Goal: Entertainment & Leisure: Consume media (video, audio)

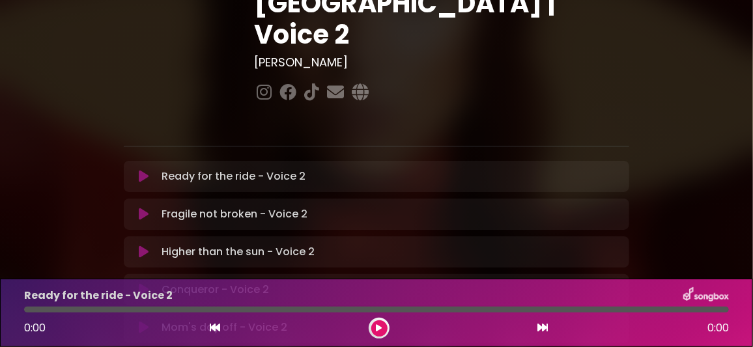
scroll to position [195, 0]
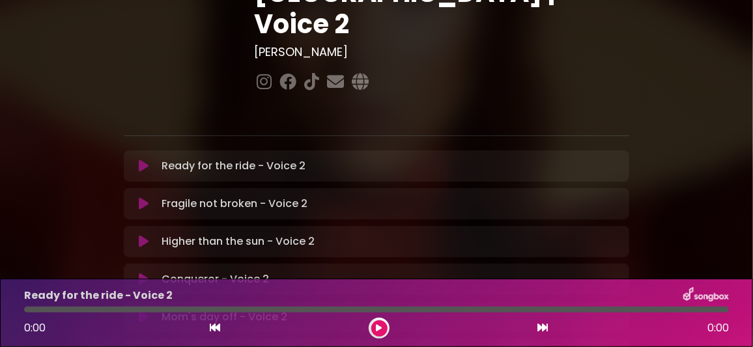
click at [145, 273] on icon at bounding box center [144, 279] width 10 height 13
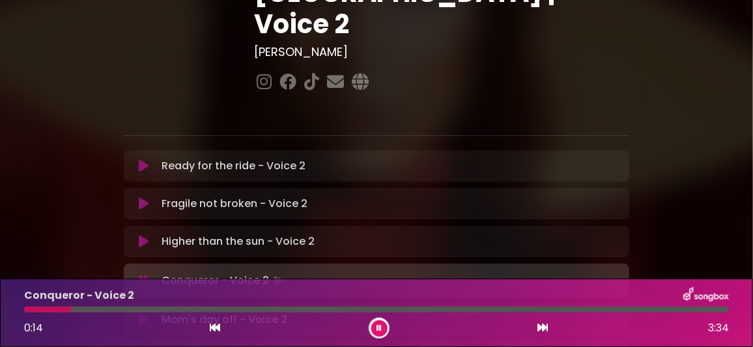
click at [378, 325] on icon at bounding box center [378, 328] width 5 height 8
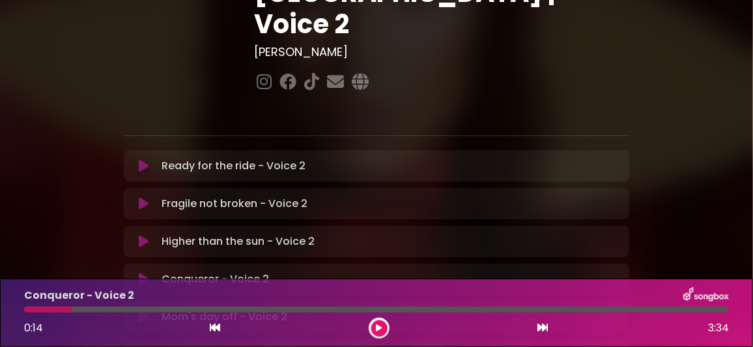
click at [380, 330] on icon at bounding box center [379, 328] width 6 height 8
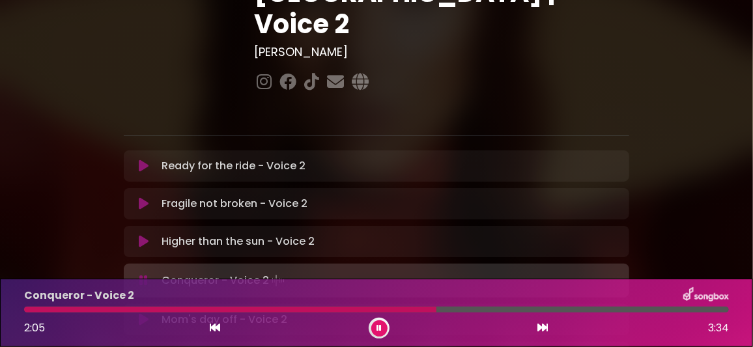
click at [381, 331] on icon at bounding box center [378, 328] width 5 height 8
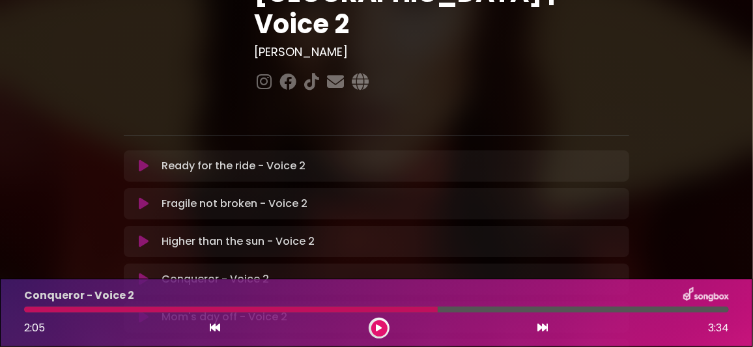
scroll to position [0, 0]
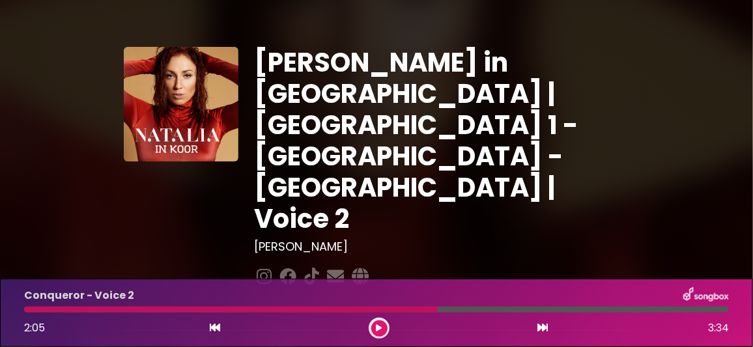
click at [371, 320] on button at bounding box center [379, 328] width 16 height 16
click at [374, 326] on button at bounding box center [379, 328] width 16 height 16
click at [371, 320] on button at bounding box center [379, 328] width 16 height 16
click at [377, 324] on icon at bounding box center [378, 328] width 5 height 8
click at [214, 327] on icon at bounding box center [215, 327] width 10 height 10
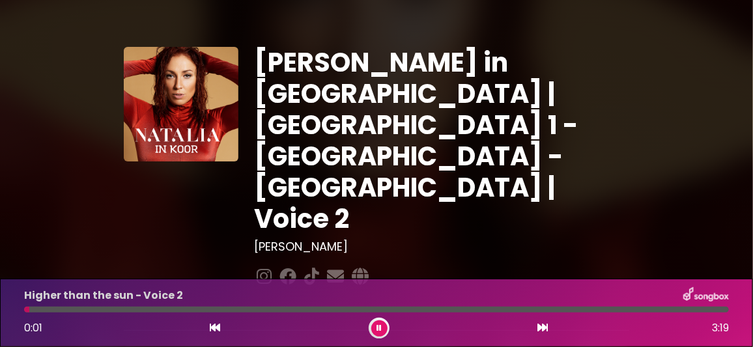
click at [540, 327] on icon at bounding box center [543, 327] width 10 height 10
click at [377, 332] on icon at bounding box center [378, 328] width 5 height 8
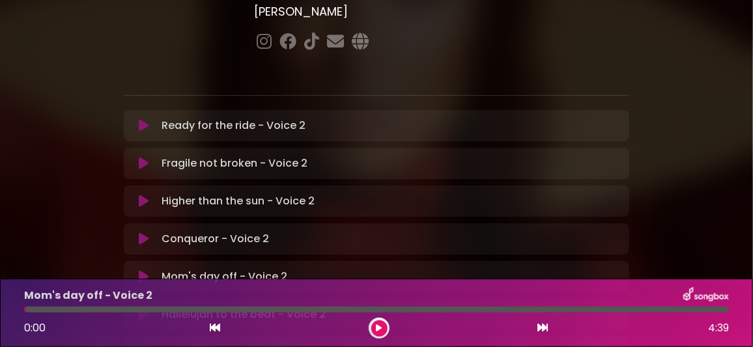
scroll to position [260, 0]
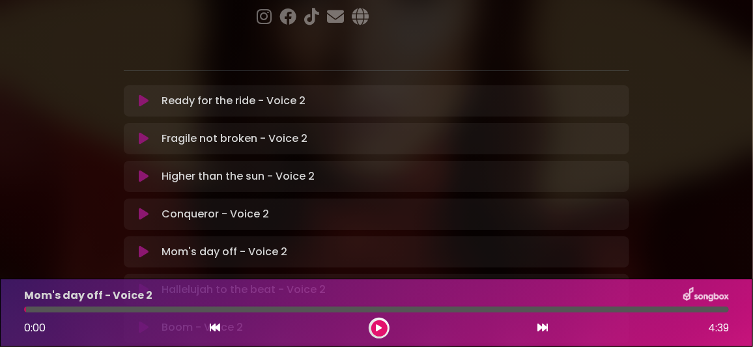
click at [143, 321] on icon at bounding box center [144, 327] width 10 height 13
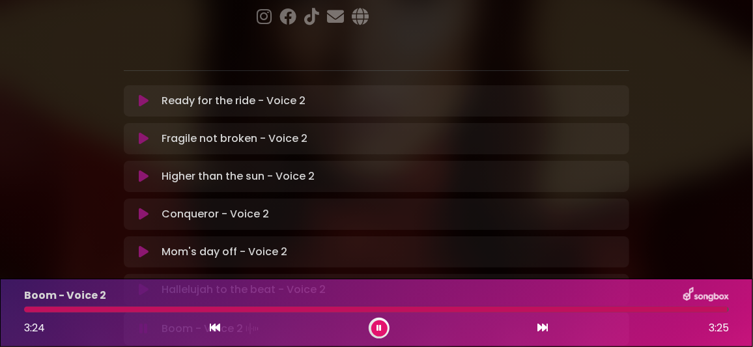
click at [380, 324] on icon at bounding box center [378, 328] width 5 height 8
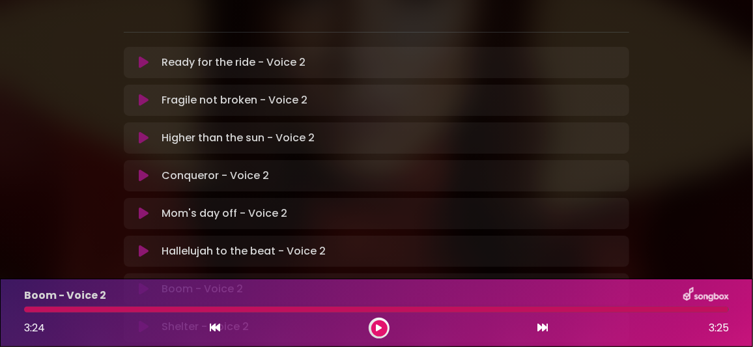
scroll to position [325, 0]
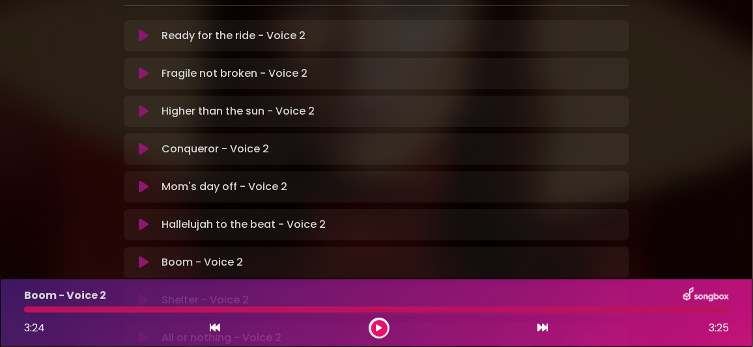
click at [144, 294] on icon at bounding box center [144, 300] width 10 height 13
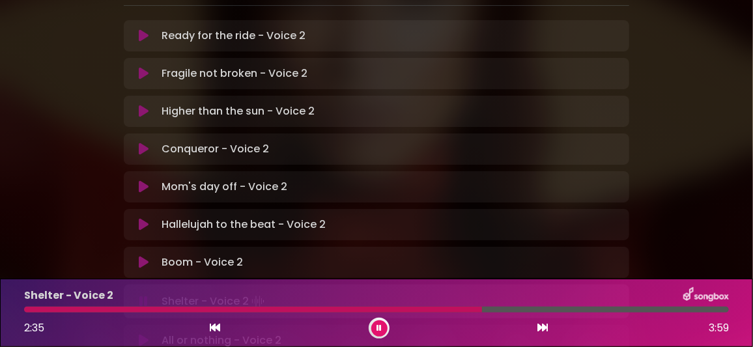
click at [573, 310] on div at bounding box center [376, 310] width 705 height 6
click at [380, 327] on icon at bounding box center [378, 328] width 5 height 8
click at [143, 331] on icon at bounding box center [144, 337] width 10 height 13
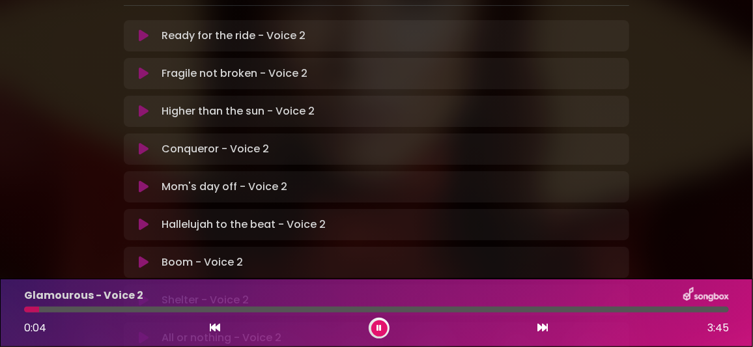
click at [380, 326] on icon at bounding box center [378, 328] width 5 height 8
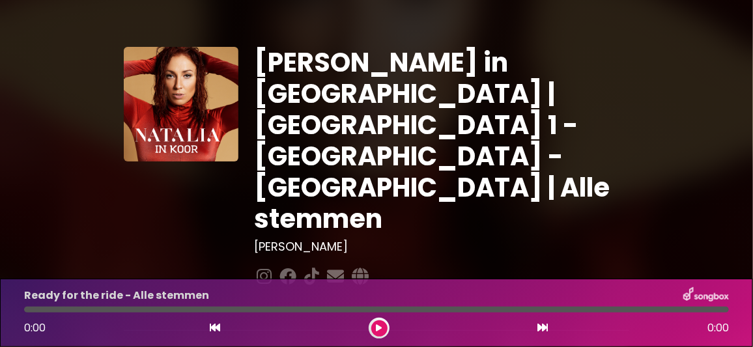
scroll to position [130, 0]
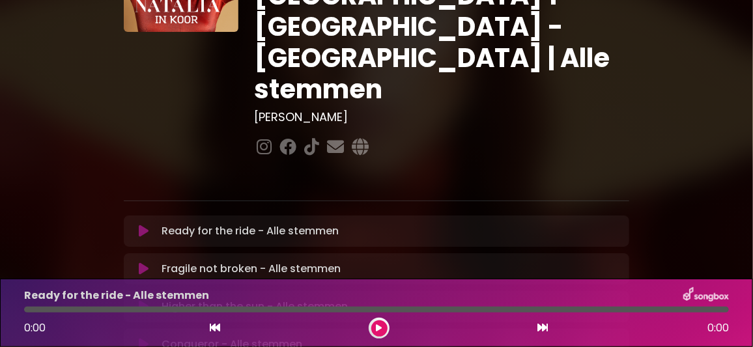
click at [148, 338] on button at bounding box center [144, 344] width 25 height 13
drag, startPoint x: 376, startPoint y: 327, endPoint x: 169, endPoint y: 120, distance: 291.9
click at [376, 326] on icon at bounding box center [378, 328] width 5 height 8
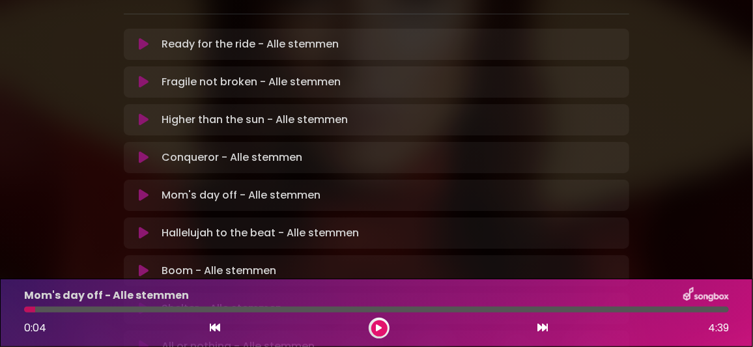
scroll to position [325, 0]
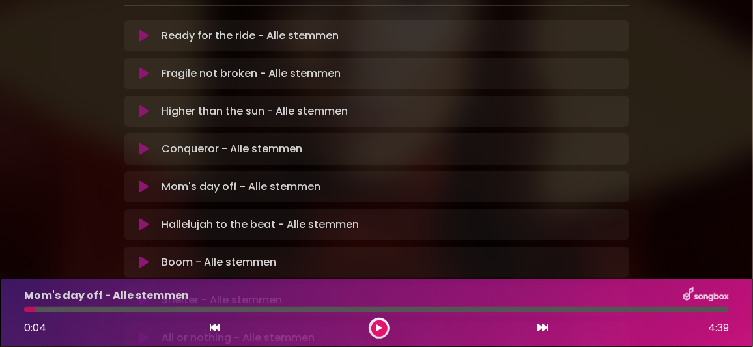
click at [145, 256] on icon at bounding box center [144, 262] width 10 height 13
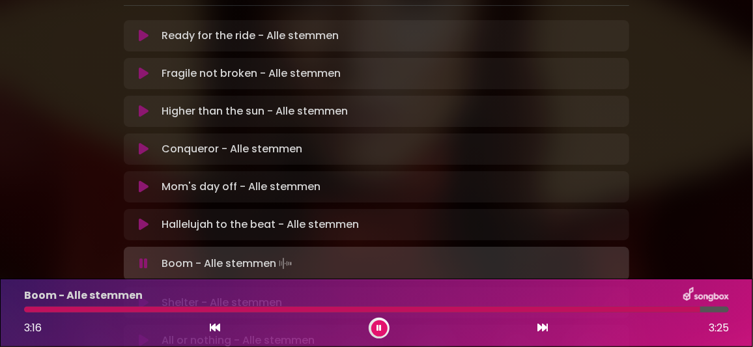
click at [378, 328] on icon at bounding box center [378, 328] width 5 height 8
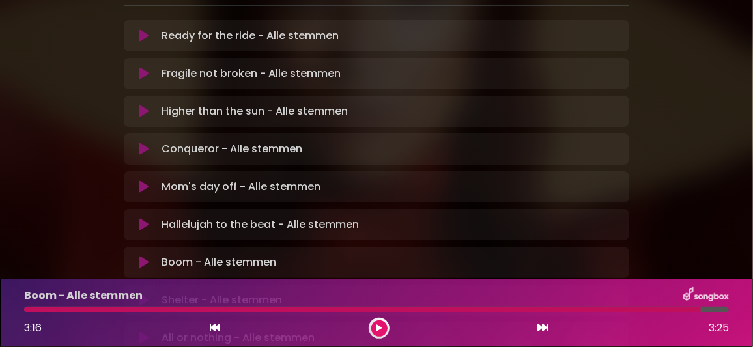
click at [143, 294] on icon at bounding box center [144, 300] width 10 height 13
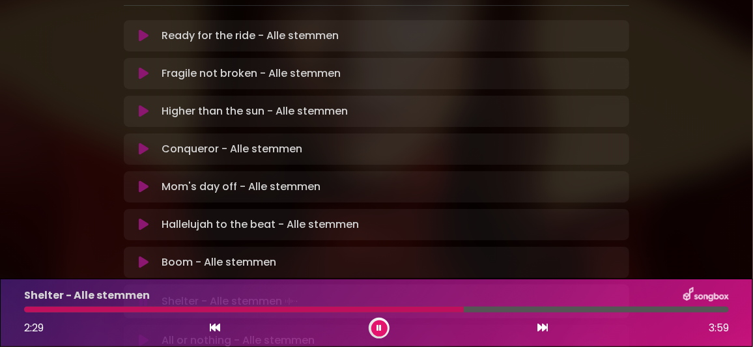
click at [580, 307] on div at bounding box center [376, 310] width 705 height 6
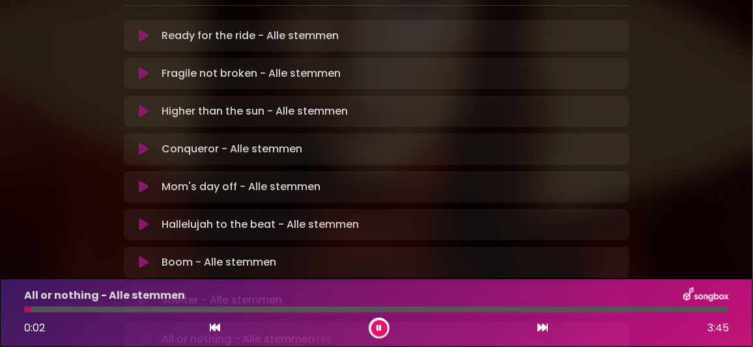
drag, startPoint x: 379, startPoint y: 326, endPoint x: 329, endPoint y: 268, distance: 76.6
click at [379, 326] on icon at bounding box center [378, 328] width 5 height 8
click at [144, 331] on icon at bounding box center [144, 337] width 10 height 13
